Goal: Task Accomplishment & Management: Use online tool/utility

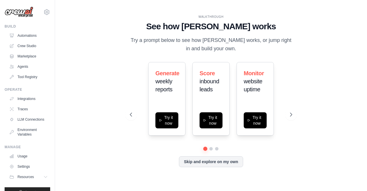
drag, startPoint x: 55, startPoint y: 67, endPoint x: 51, endPoint y: 93, distance: 26.8
click at [51, 93] on div "[PERSON_NAME][EMAIL_ADDRESS][DOMAIN_NAME] Settings Build Automations Crew Studio" at bounding box center [183, 95] width 367 height 191
click at [33, 97] on link "Integrations" at bounding box center [28, 98] width 43 height 9
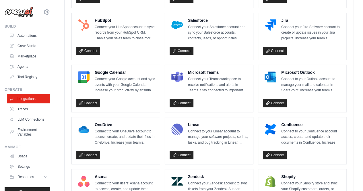
scroll to position [255, 0]
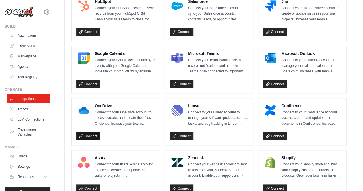
click at [89, 136] on link "Connect" at bounding box center [88, 136] width 24 height 8
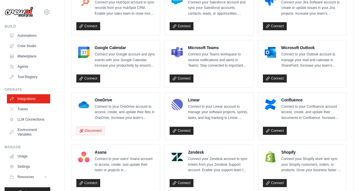
scroll to position [264, 0]
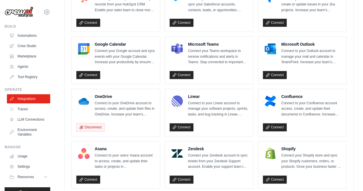
click at [91, 104] on div "OneDrive Connect to your OneDrive account to access, create, and update their f…" at bounding box center [115, 106] width 79 height 24
click at [33, 45] on link "Crew Studio" at bounding box center [28, 45] width 43 height 9
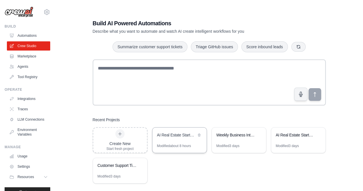
click at [175, 138] on div "AI Real Estate Startup Research with Google Sheets Auto-Append" at bounding box center [176, 135] width 39 height 7
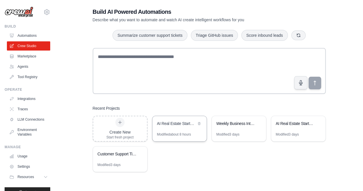
click at [179, 125] on div "AI Real Estate Startup Research with Google Sheets Auto-Append" at bounding box center [176, 124] width 39 height 6
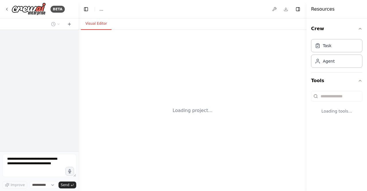
select select "****"
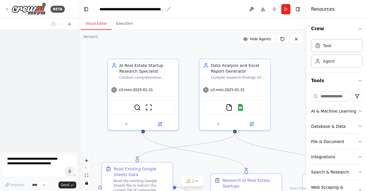
click at [133, 8] on div "**********" at bounding box center [132, 9] width 65 height 6
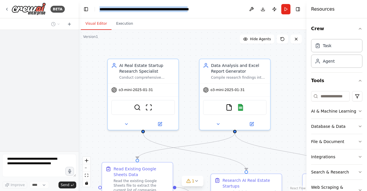
drag, startPoint x: 217, startPoint y: 12, endPoint x: 58, endPoint y: -7, distance: 159.8
click at [58, 0] on html "**********" at bounding box center [183, 95] width 367 height 191
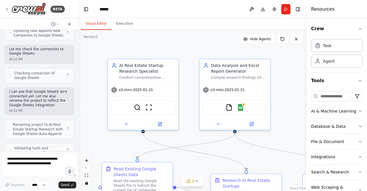
scroll to position [10649, 0]
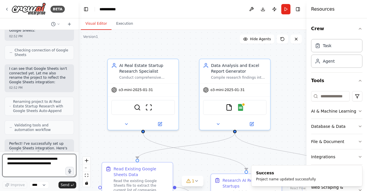
click at [39, 162] on textarea at bounding box center [39, 165] width 74 height 23
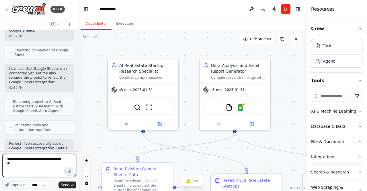
paste textarea "**********"
type textarea "**********"
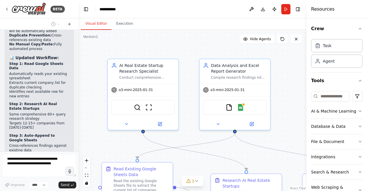
scroll to position [10819, 0]
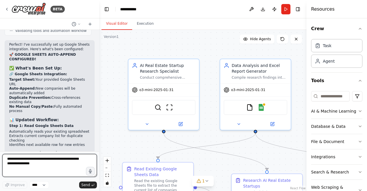
drag, startPoint x: 76, startPoint y: 146, endPoint x: 99, endPoint y: 141, distance: 23.4
click at [99, 141] on div "BETA Set up a crew that does deep research on the internet to look for AI for r…" at bounding box center [183, 95] width 367 height 191
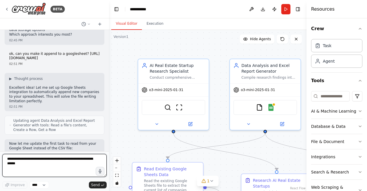
scroll to position [8576, 0]
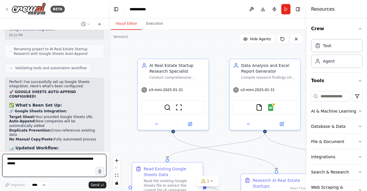
drag, startPoint x: 98, startPoint y: 127, endPoint x: 109, endPoint y: 125, distance: 10.4
click at [109, 125] on div "BETA Set up a crew that does deep research on the internet to look for AI for r…" at bounding box center [183, 95] width 367 height 191
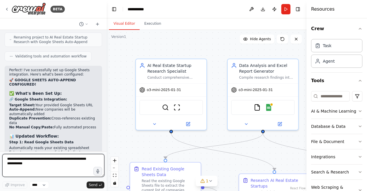
drag, startPoint x: 107, startPoint y: 144, endPoint x: 107, endPoint y: 148, distance: 4.0
click at [107, 148] on div "BETA Set up a crew that does deep research on the internet to look for AI for r…" at bounding box center [183, 95] width 367 height 191
